Goal: Information Seeking & Learning: Ask a question

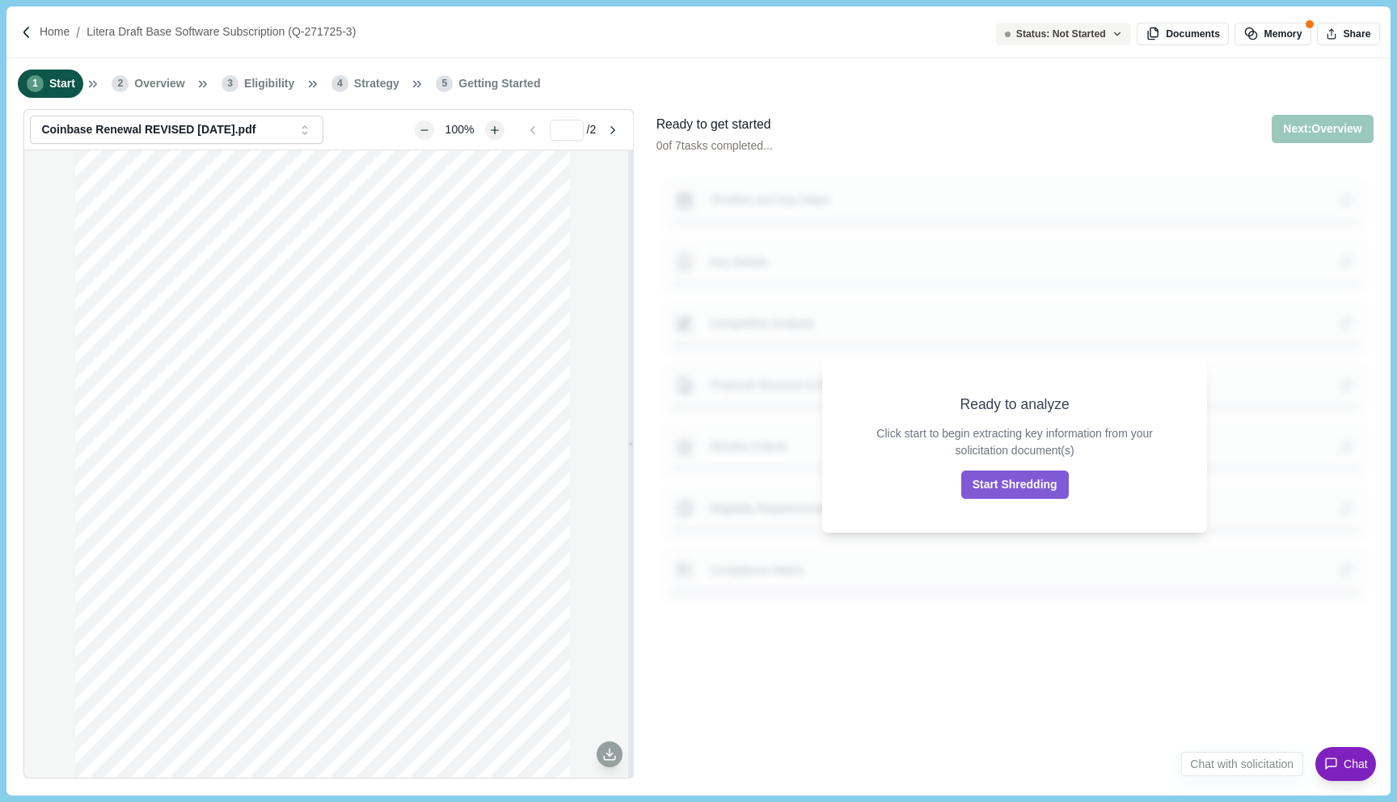
click at [1322, 755] on button "Chat" at bounding box center [1346, 764] width 61 height 34
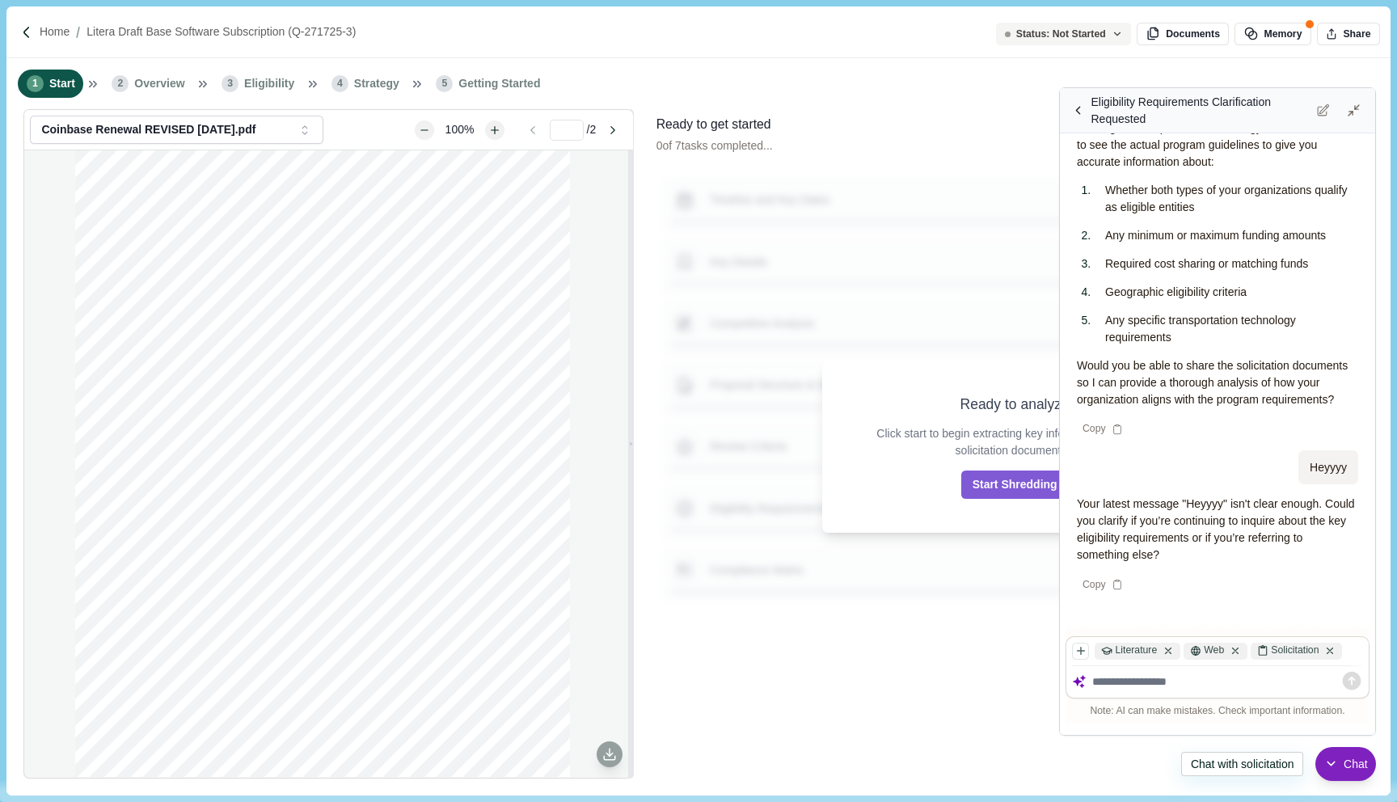
click at [1353, 762] on span "Chat" at bounding box center [1356, 764] width 24 height 17
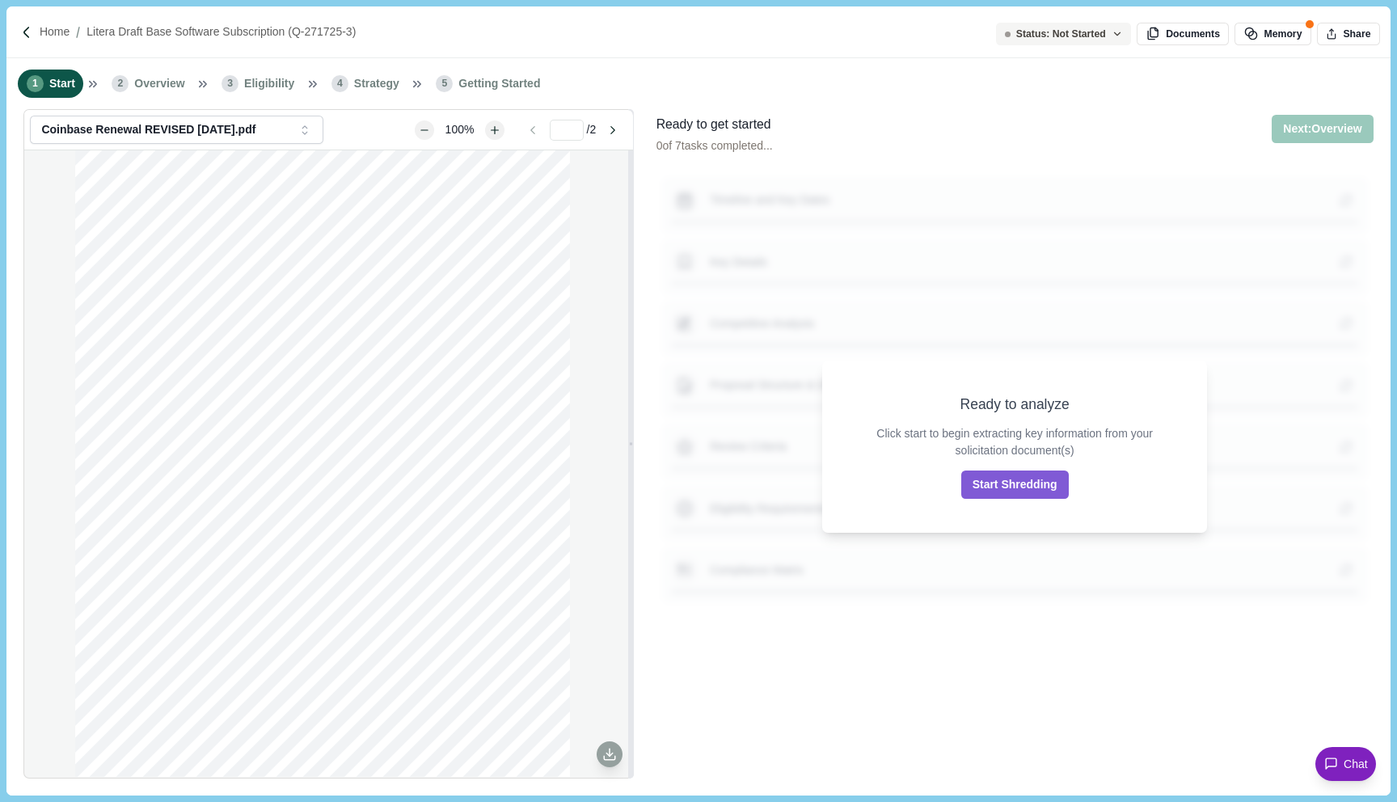
click at [1354, 762] on span "Chat" at bounding box center [1356, 764] width 24 height 17
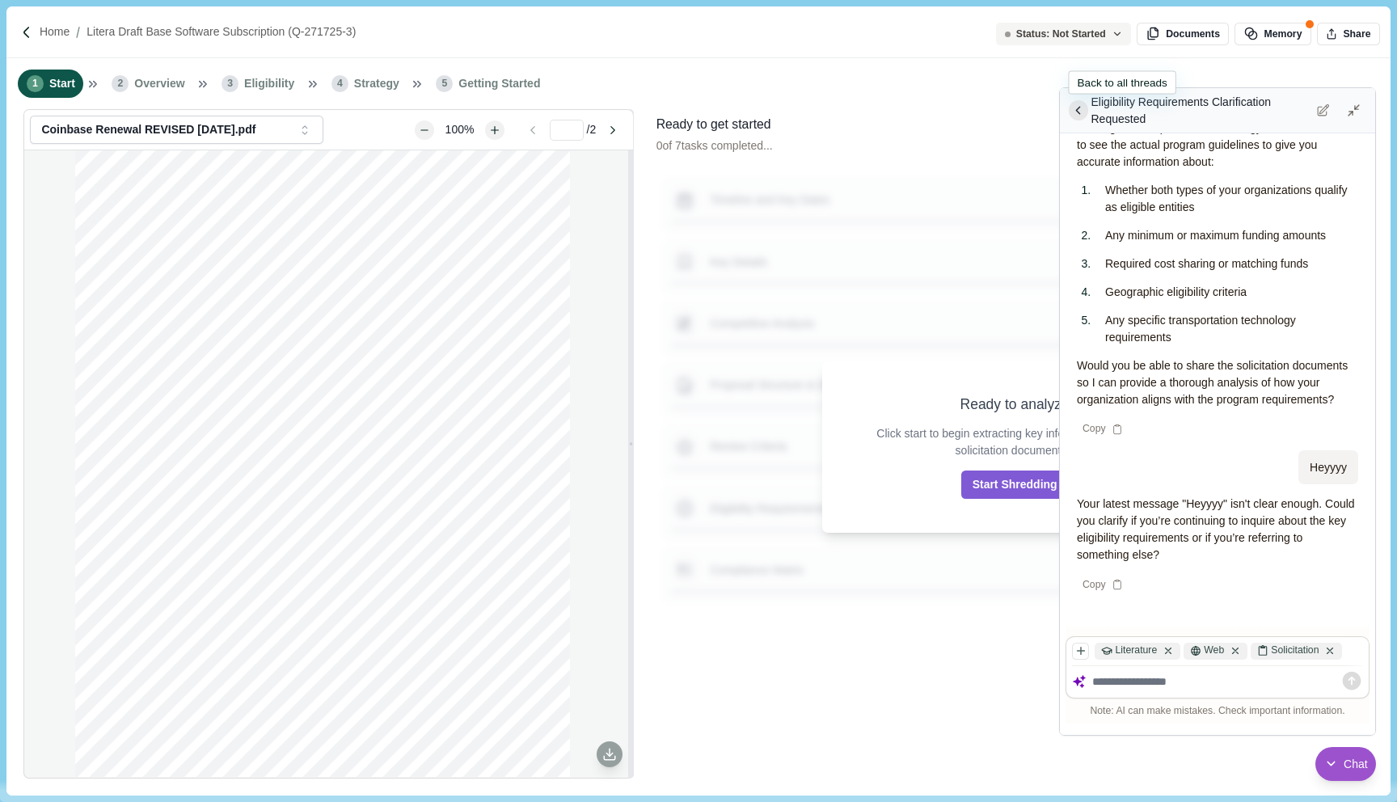
click at [1086, 115] on button at bounding box center [1079, 110] width 20 height 20
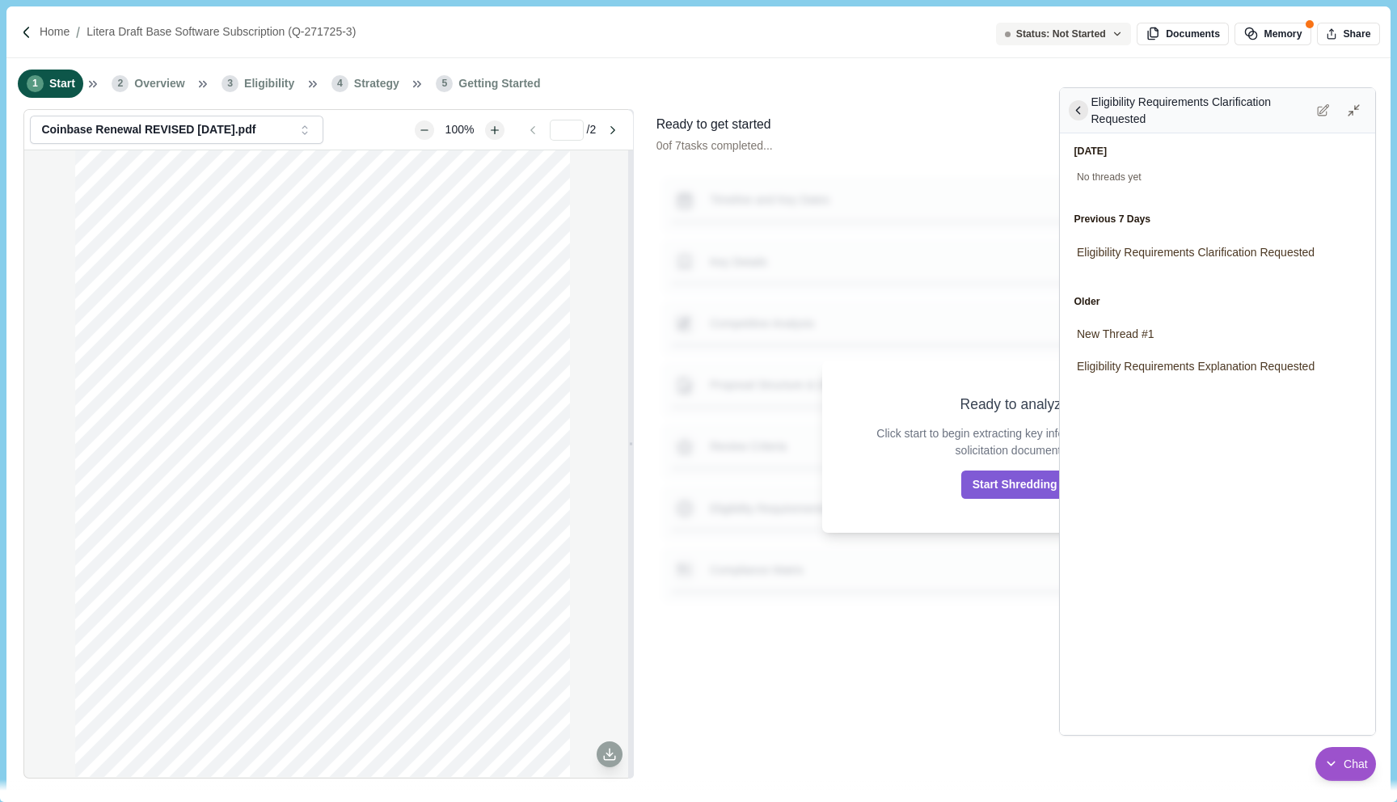
scroll to position [1455, 0]
click at [1197, 240] on div "Eligibility Requirements Clarification Requested" at bounding box center [1218, 250] width 304 height 28
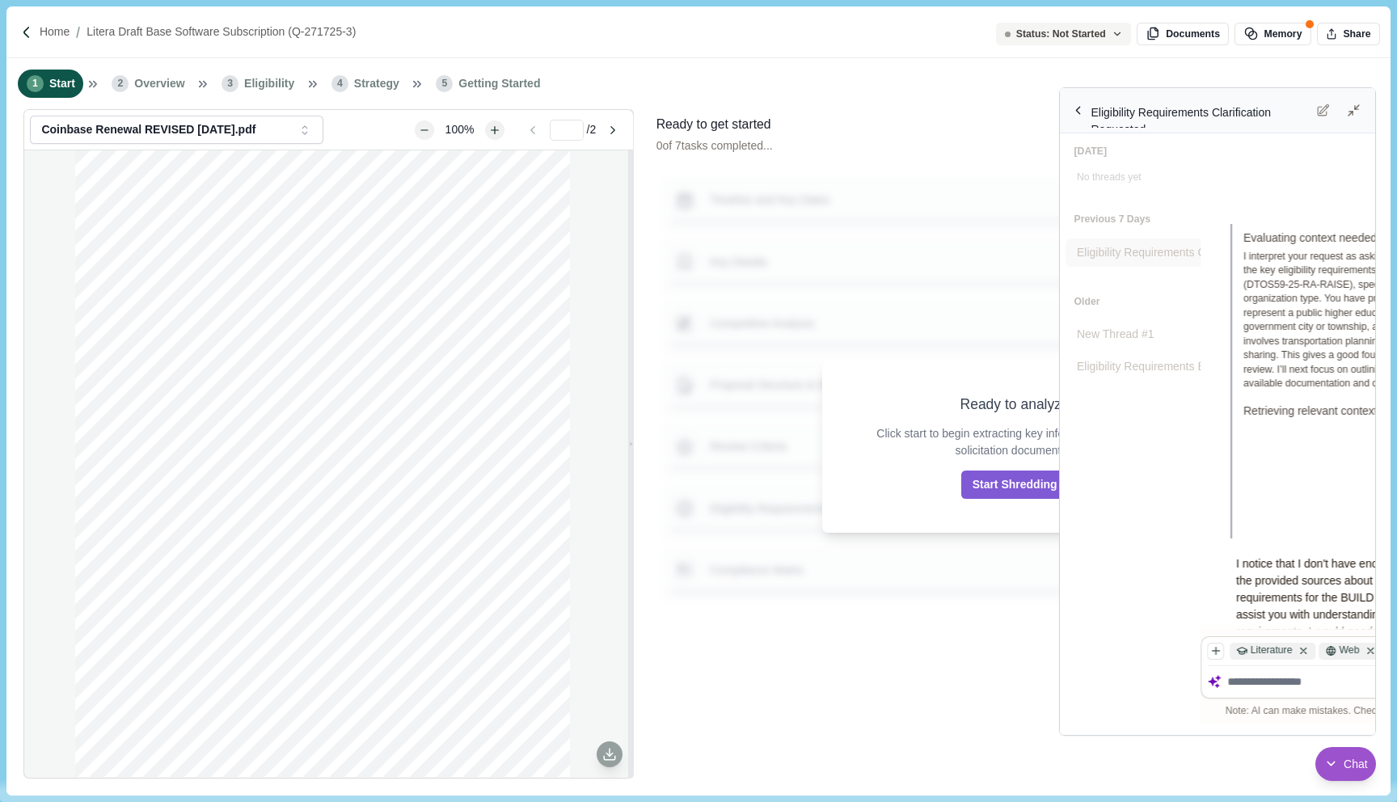
scroll to position [1457, 0]
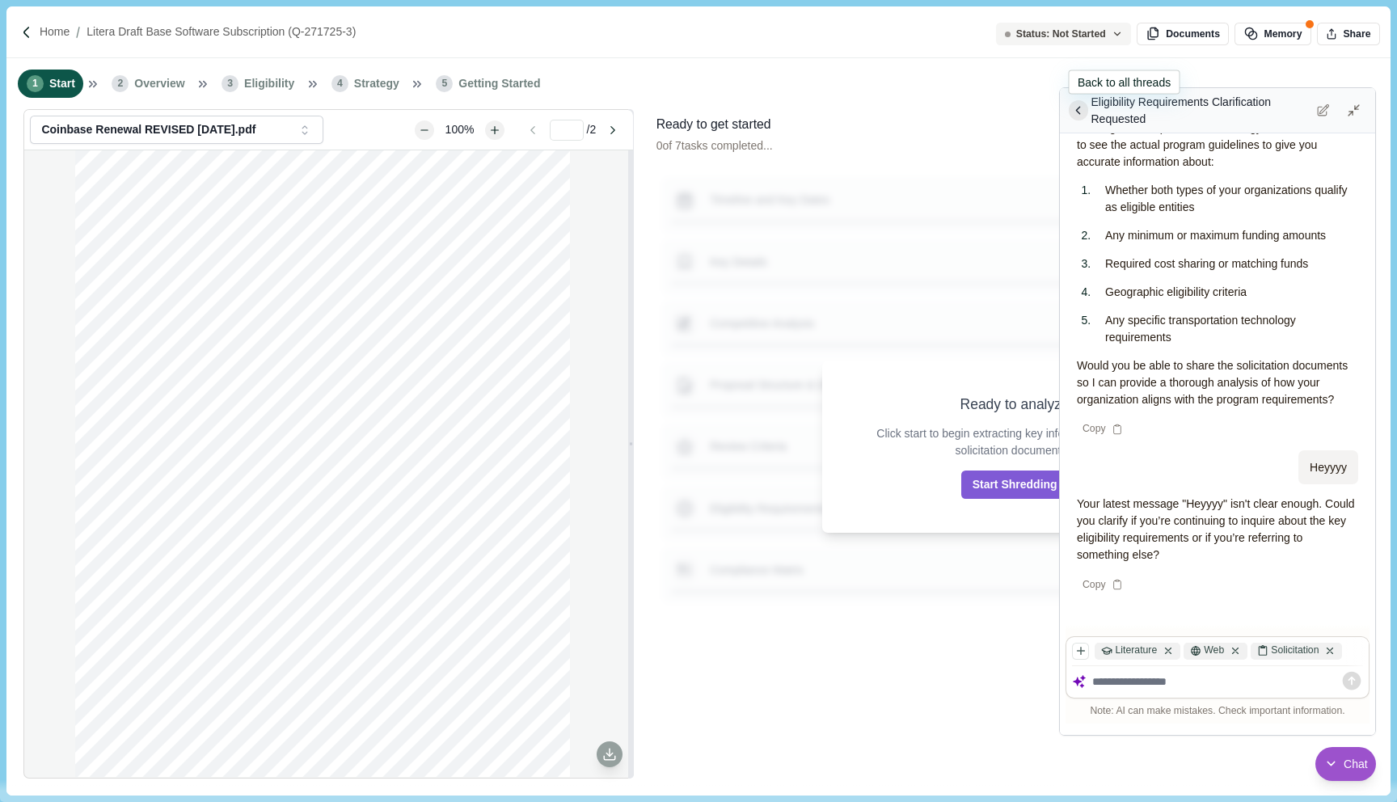
click at [1076, 120] on button at bounding box center [1079, 110] width 20 height 20
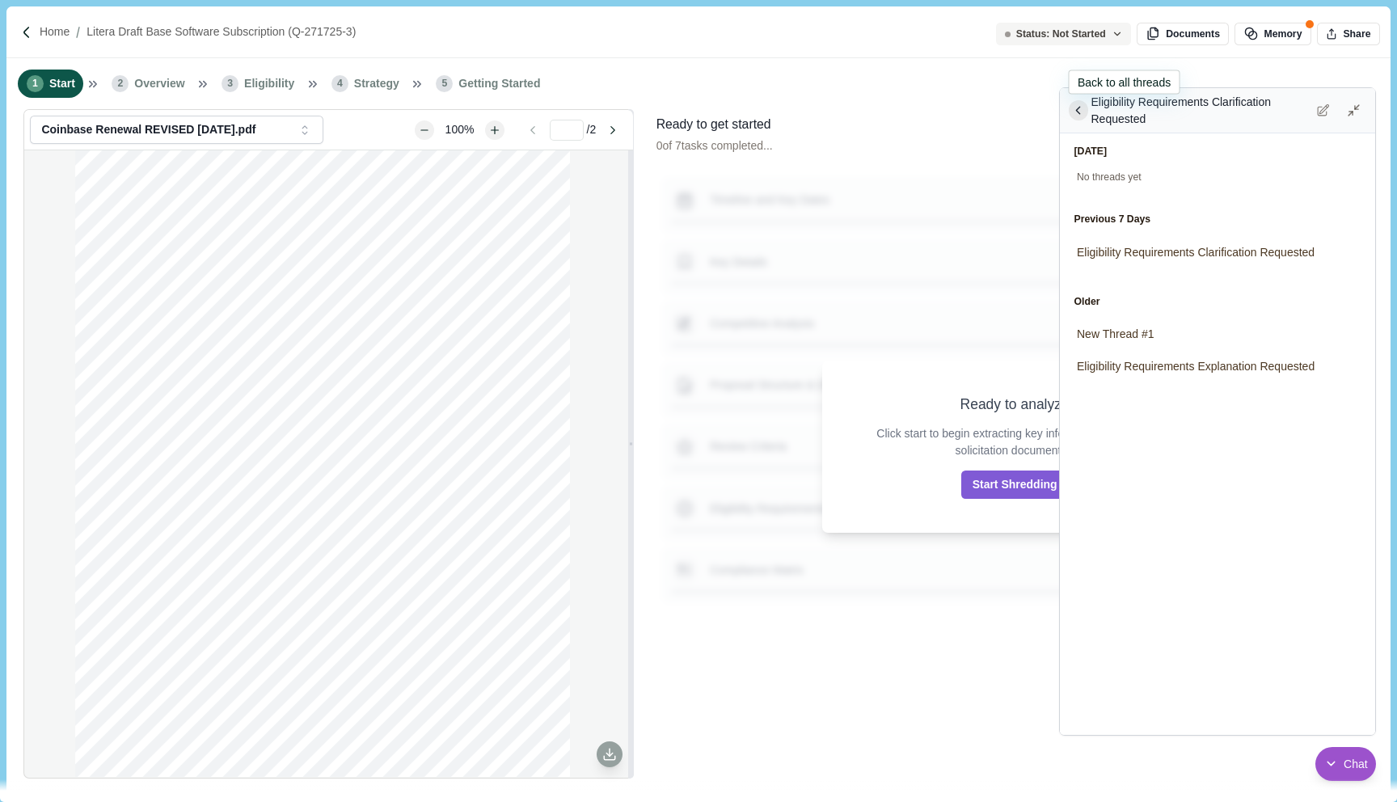
scroll to position [1455, 0]
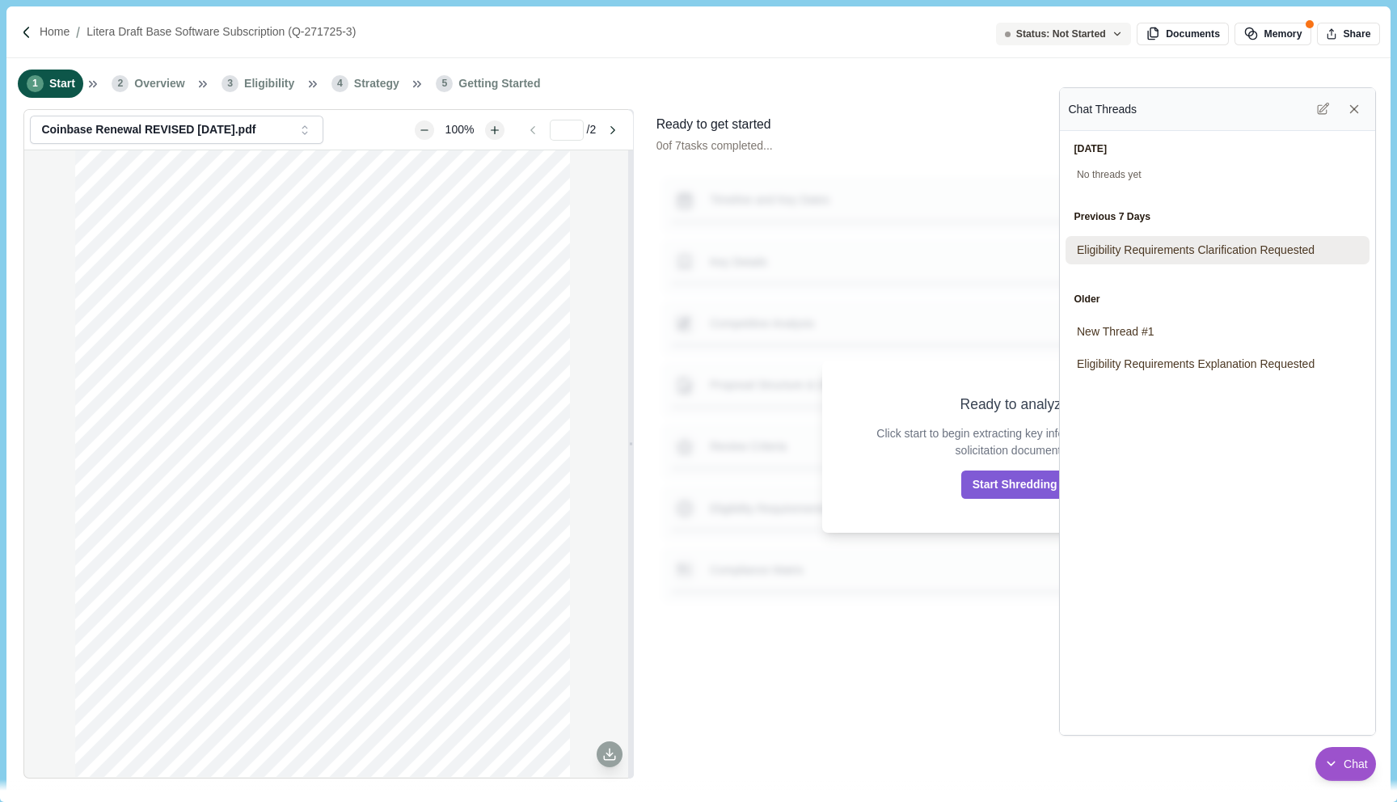
click at [1200, 256] on span "Eligibility Requirements Clarification Requested" at bounding box center [1196, 250] width 238 height 17
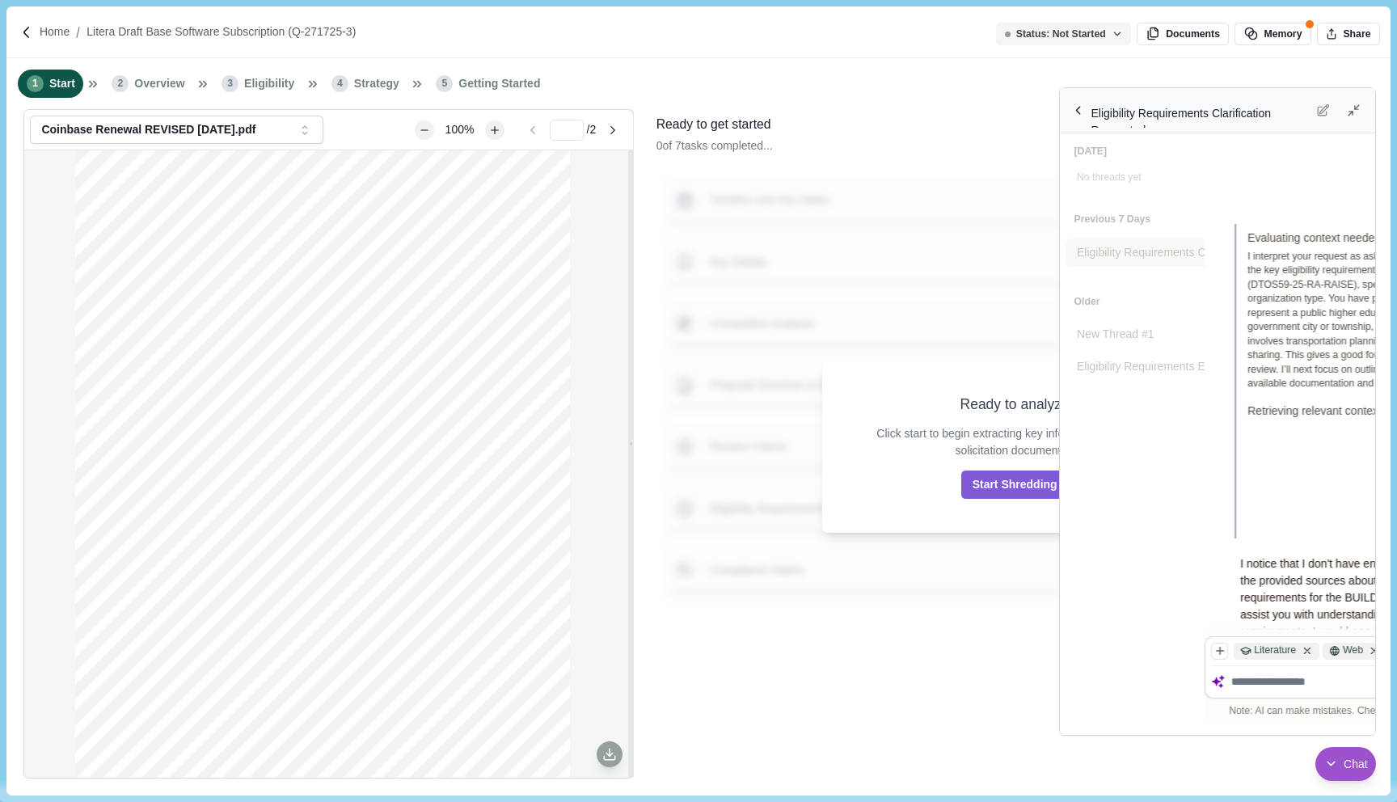
scroll to position [1457, 0]
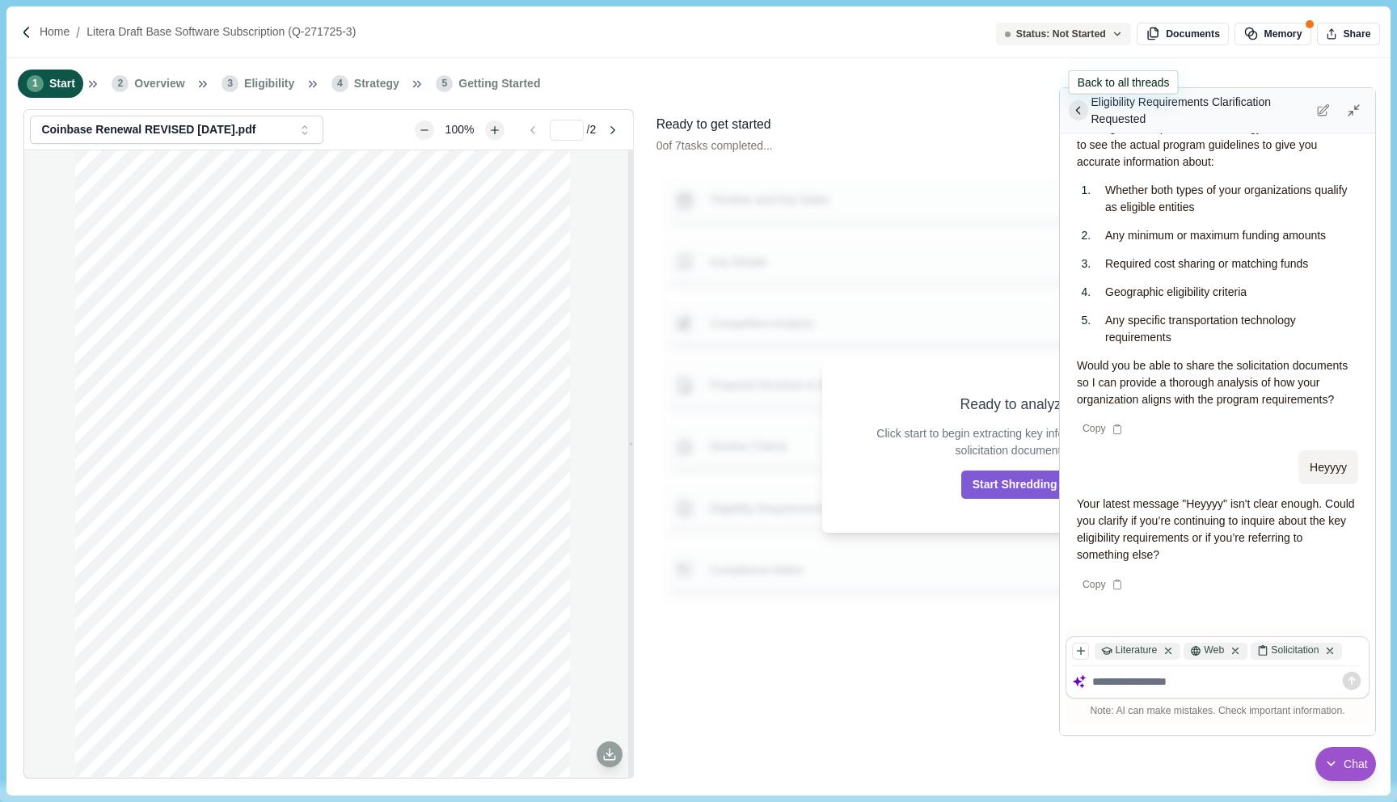
click at [1082, 108] on icon at bounding box center [1078, 110] width 15 height 15
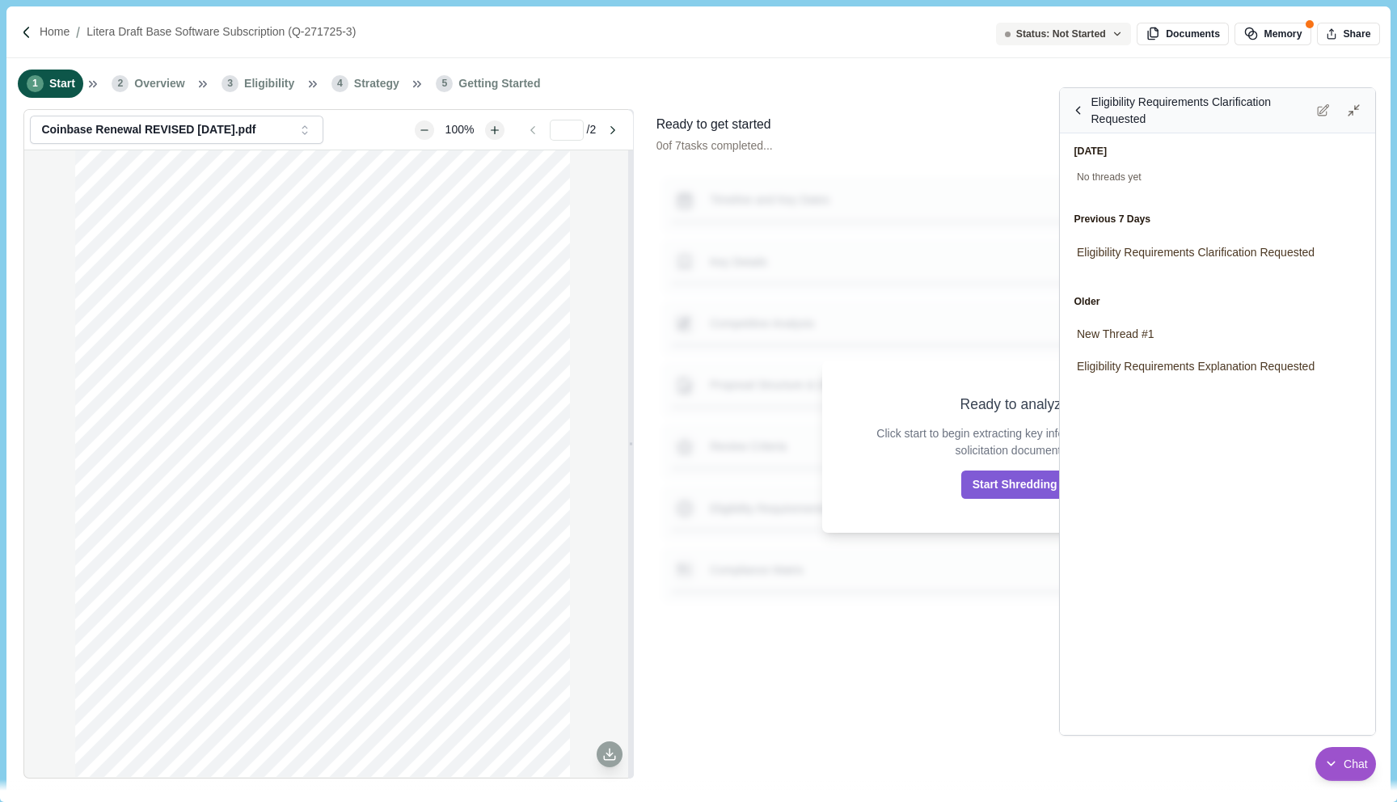
scroll to position [1455, 0]
click at [1250, 365] on span "Eligibility Requirements Explanation Requested" at bounding box center [1196, 364] width 238 height 17
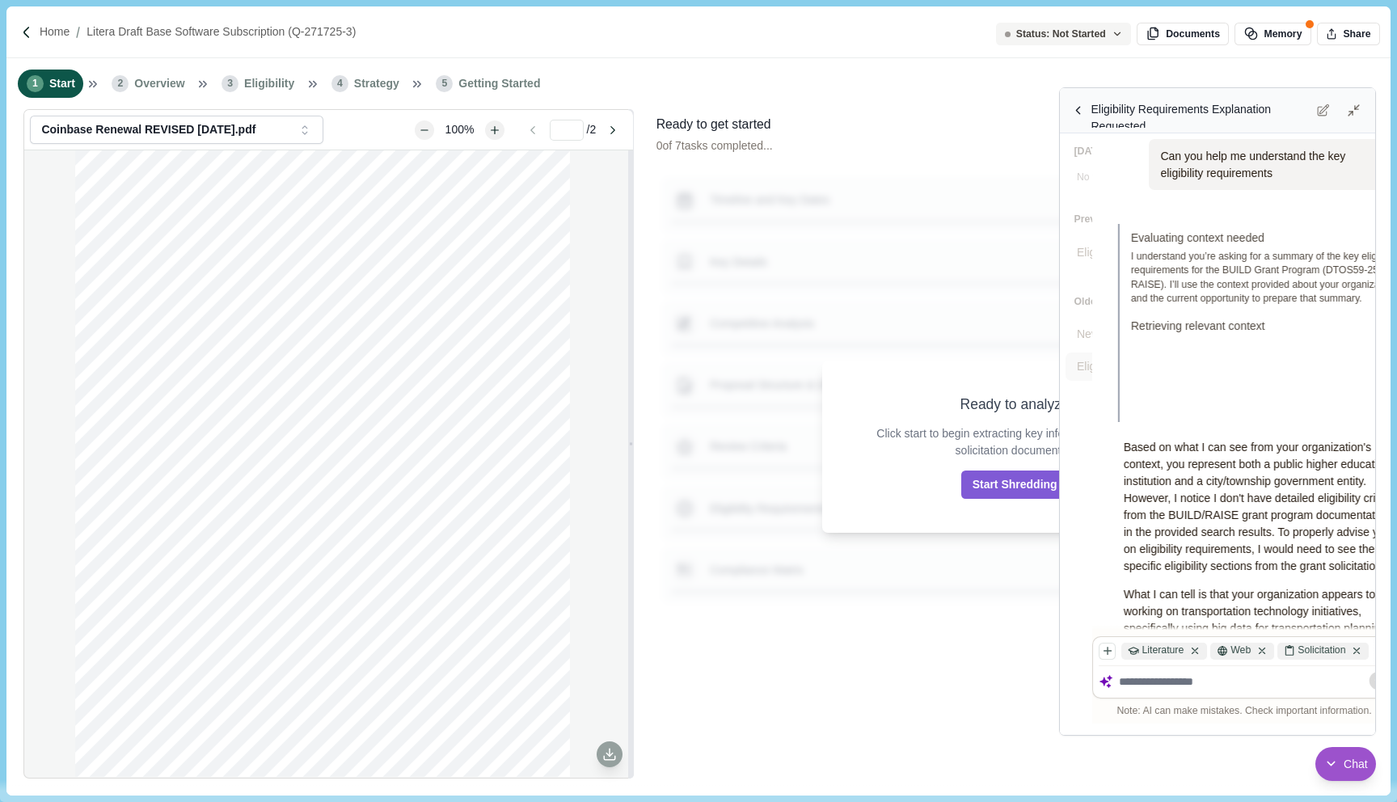
scroll to position [302, 0]
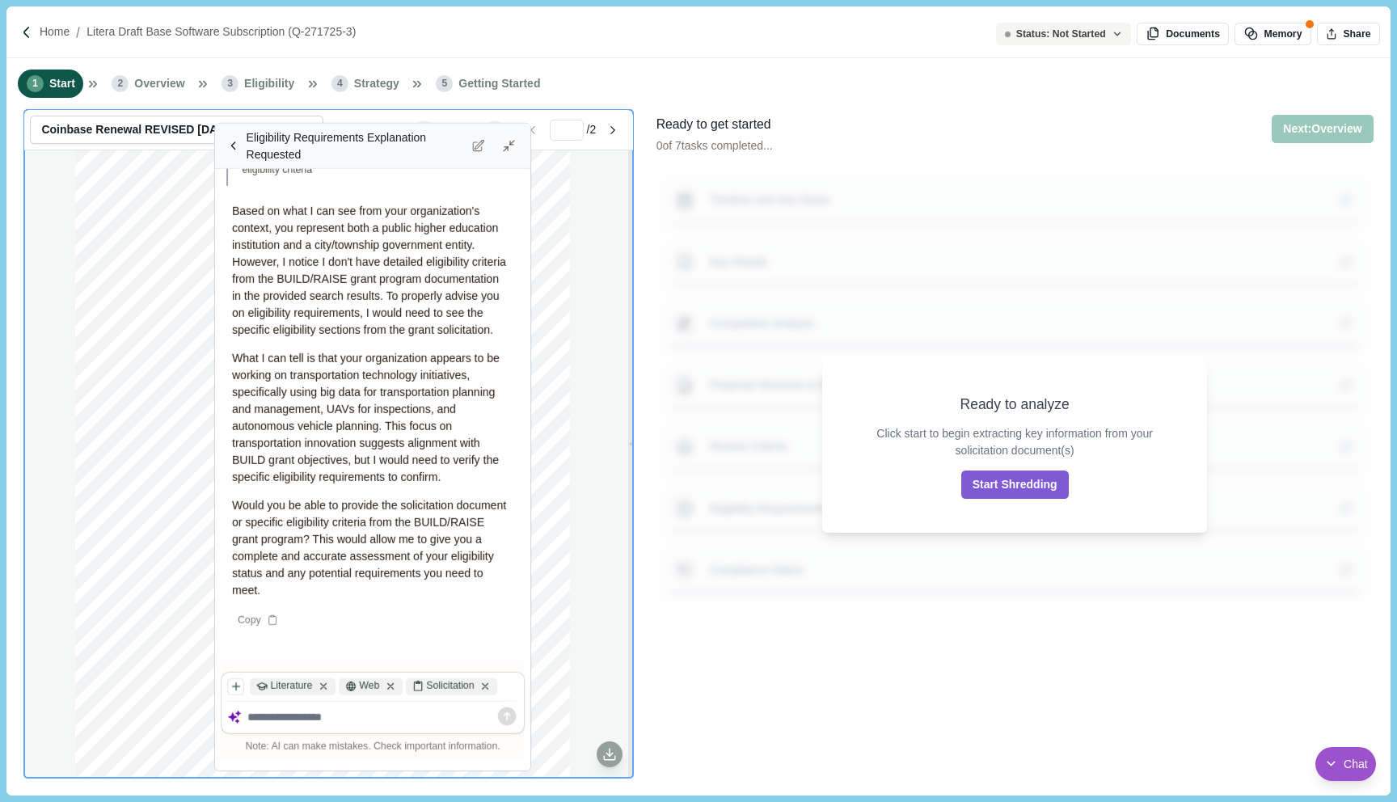
click at [370, 148] on div "Eligibility Requirements Explanation Requested" at bounding box center [356, 146] width 219 height 34
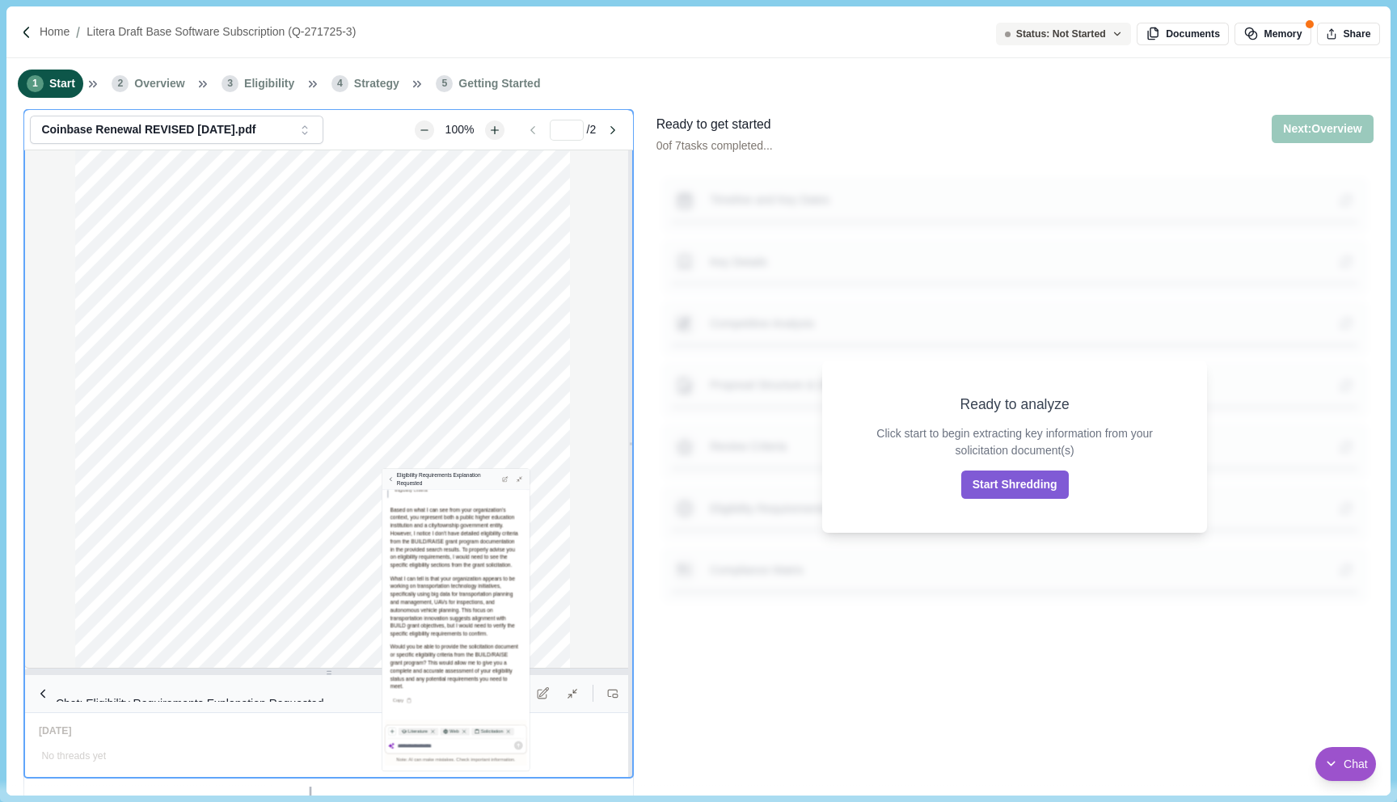
scroll to position [189, 0]
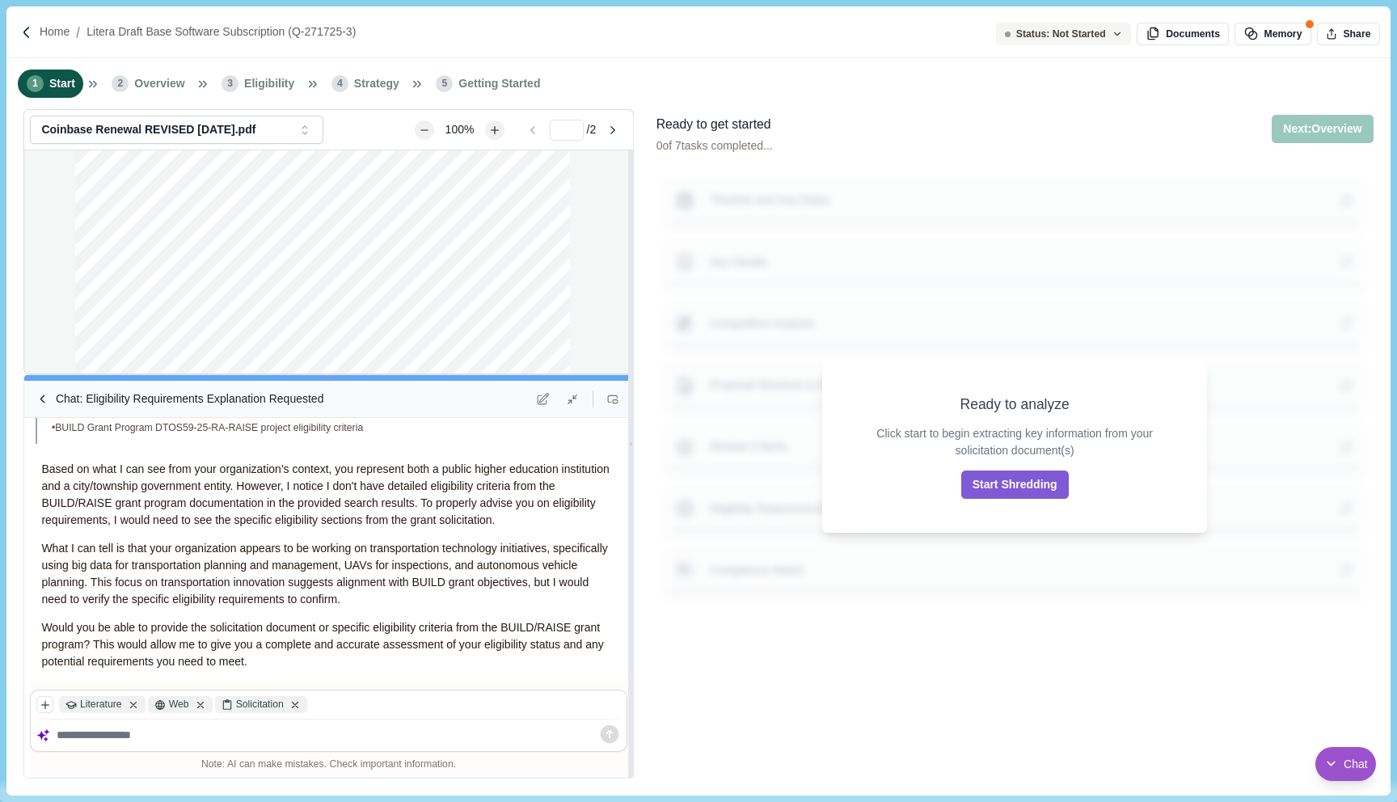
drag, startPoint x: 529, startPoint y: 315, endPoint x: 530, endPoint y: 376, distance: 61.5
click at [530, 376] on div at bounding box center [328, 378] width 608 height 6
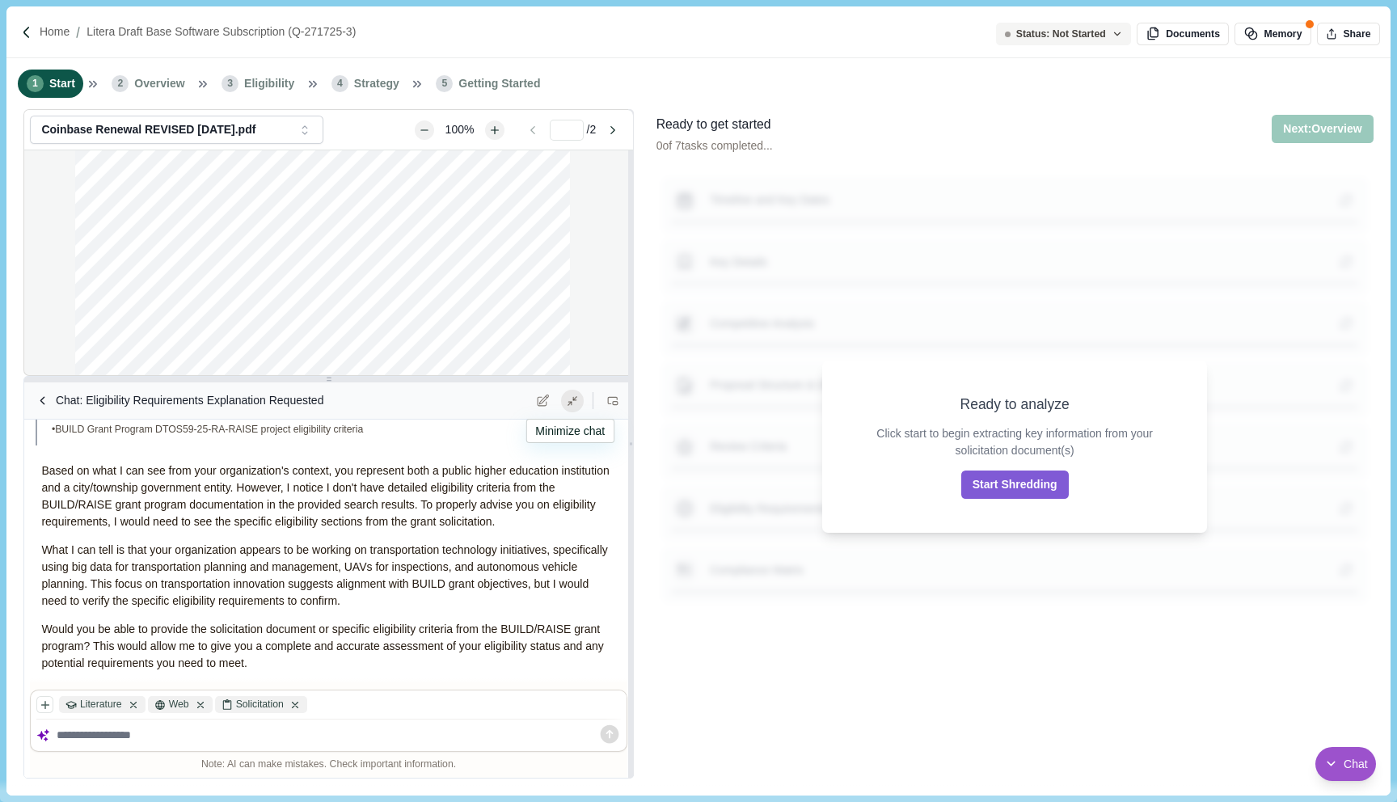
click at [562, 399] on button at bounding box center [572, 401] width 23 height 23
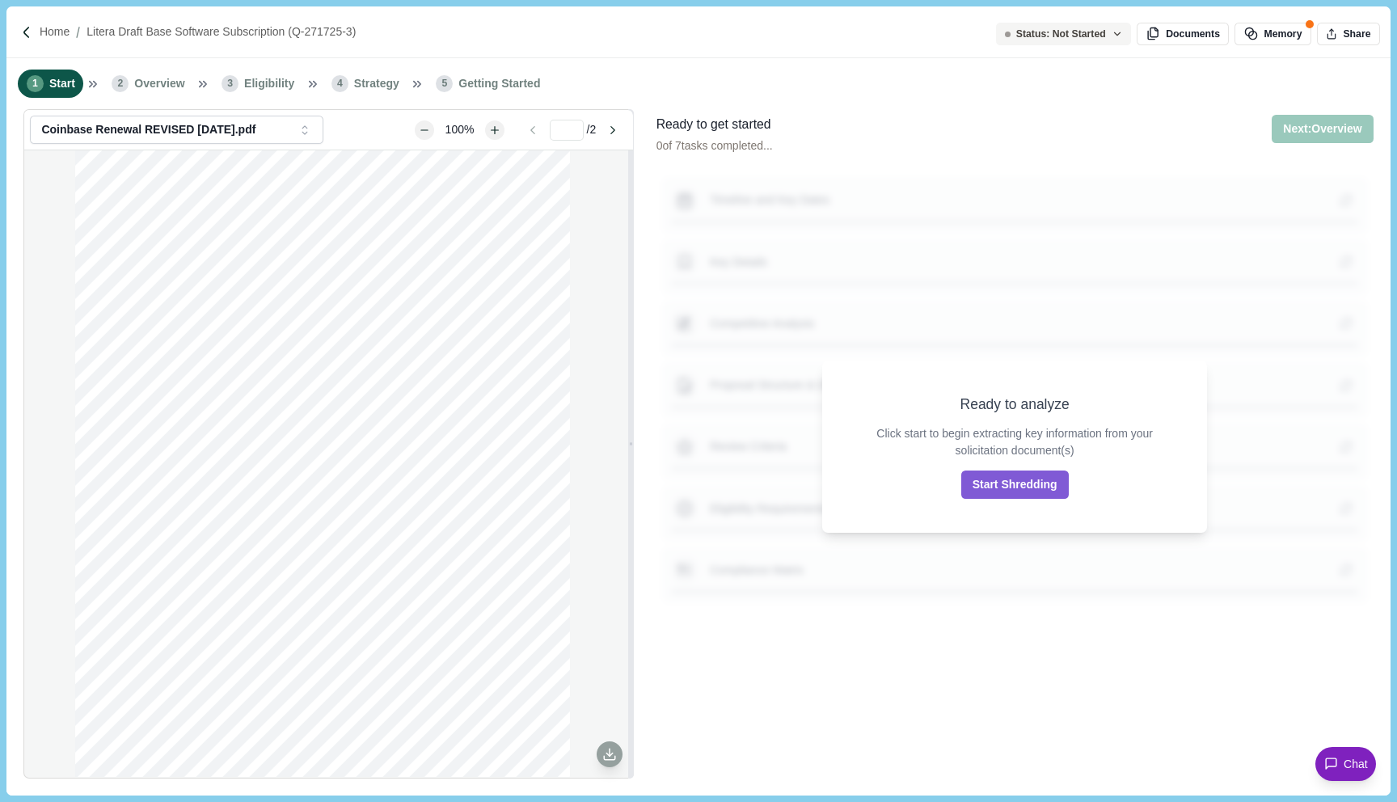
click at [1336, 762] on icon at bounding box center [1331, 764] width 11 height 11
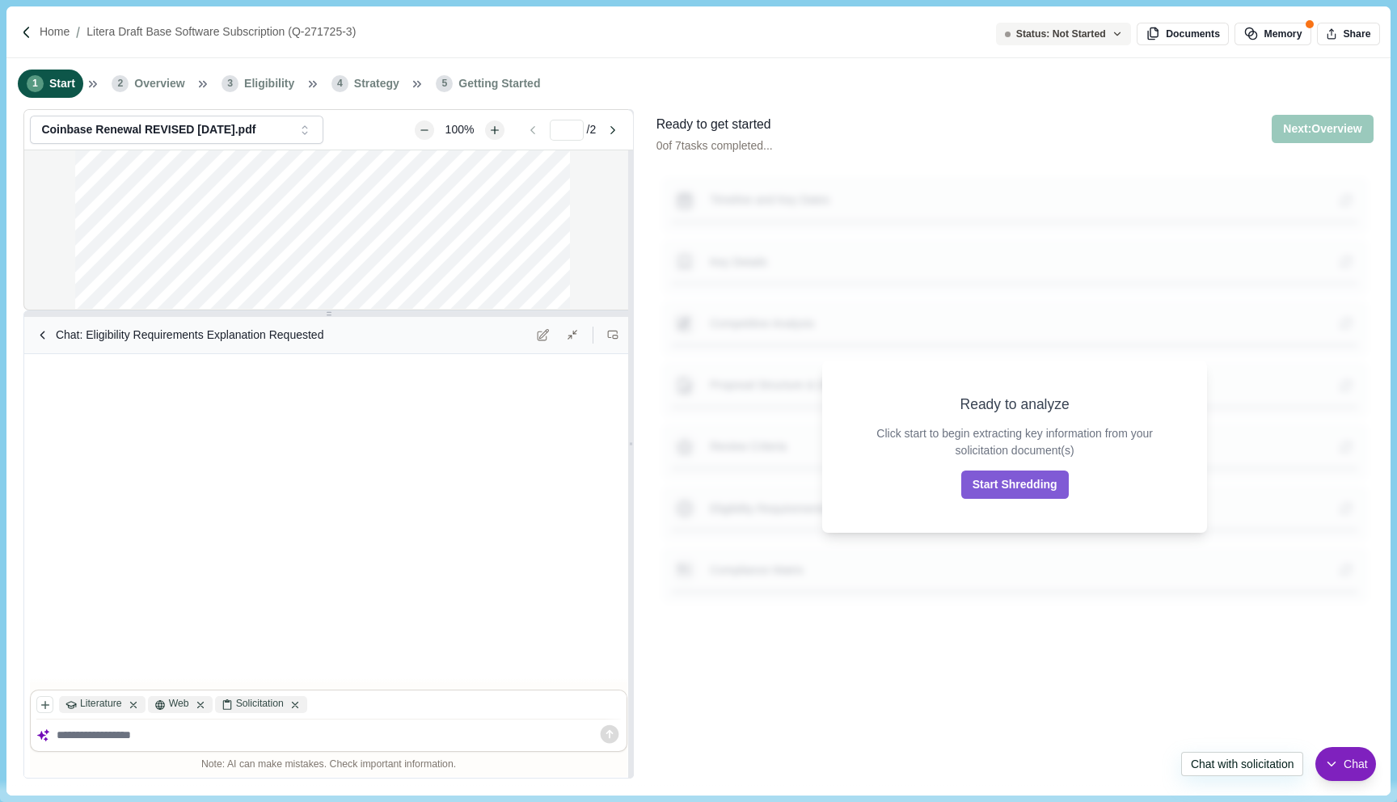
click at [1336, 762] on icon at bounding box center [1331, 764] width 15 height 15
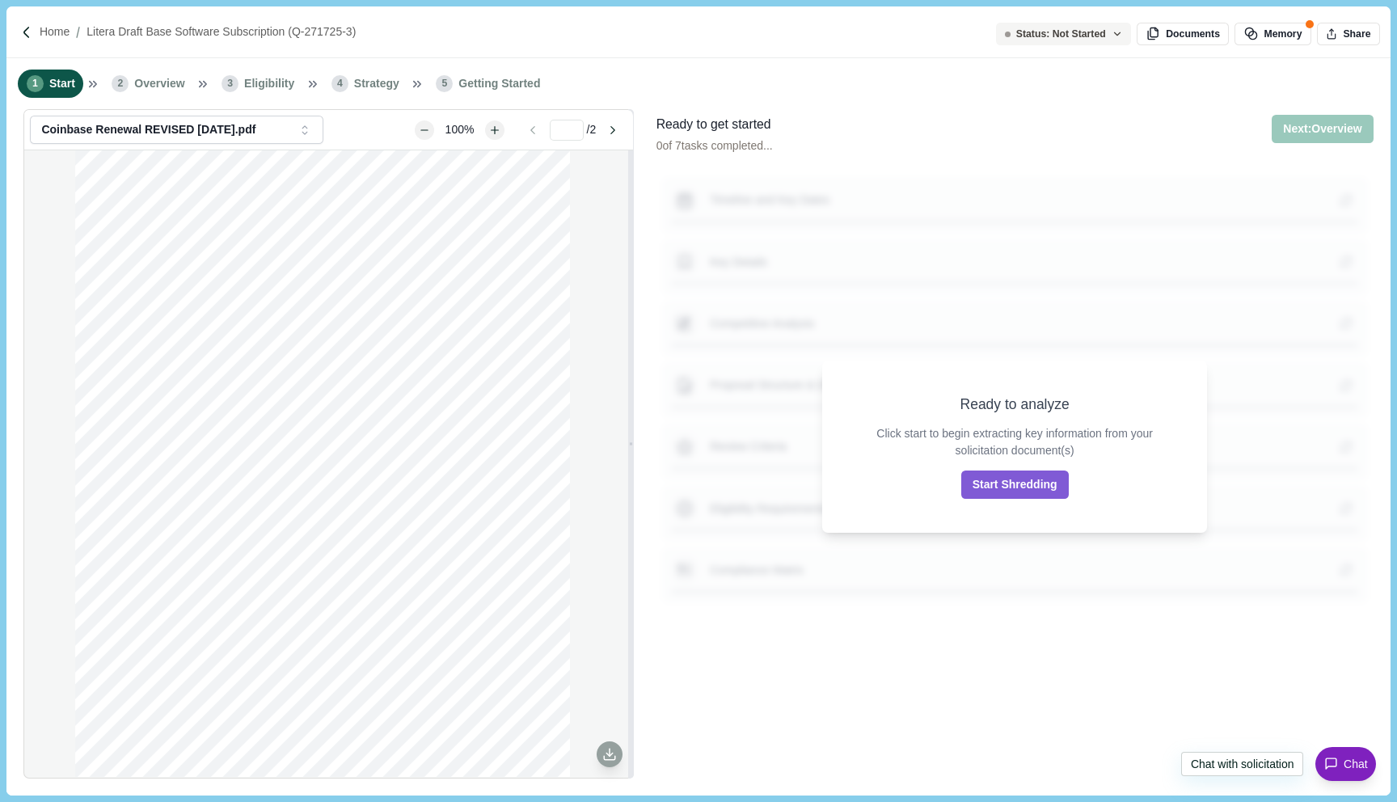
click at [1336, 762] on icon at bounding box center [1331, 764] width 11 height 11
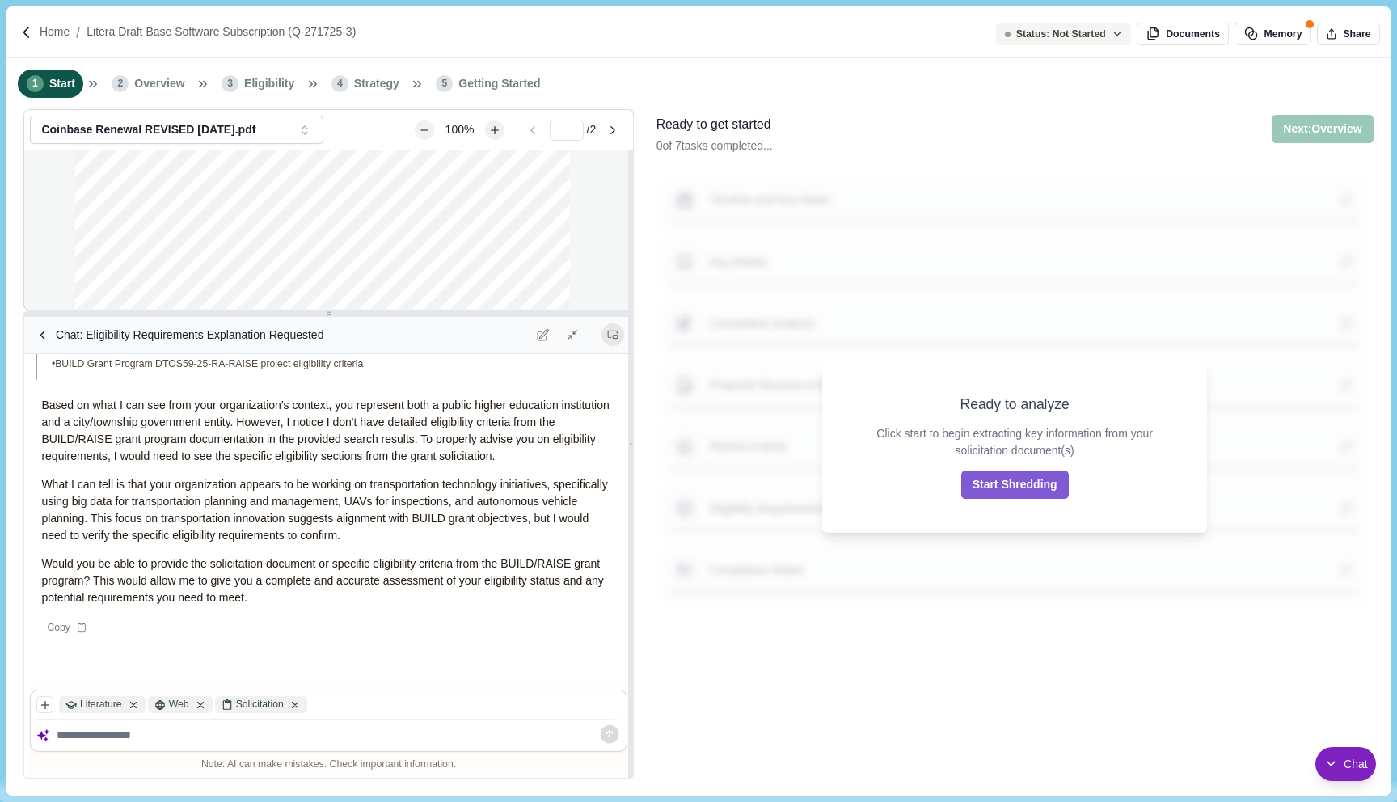
click at [614, 332] on icon at bounding box center [612, 334] width 11 height 11
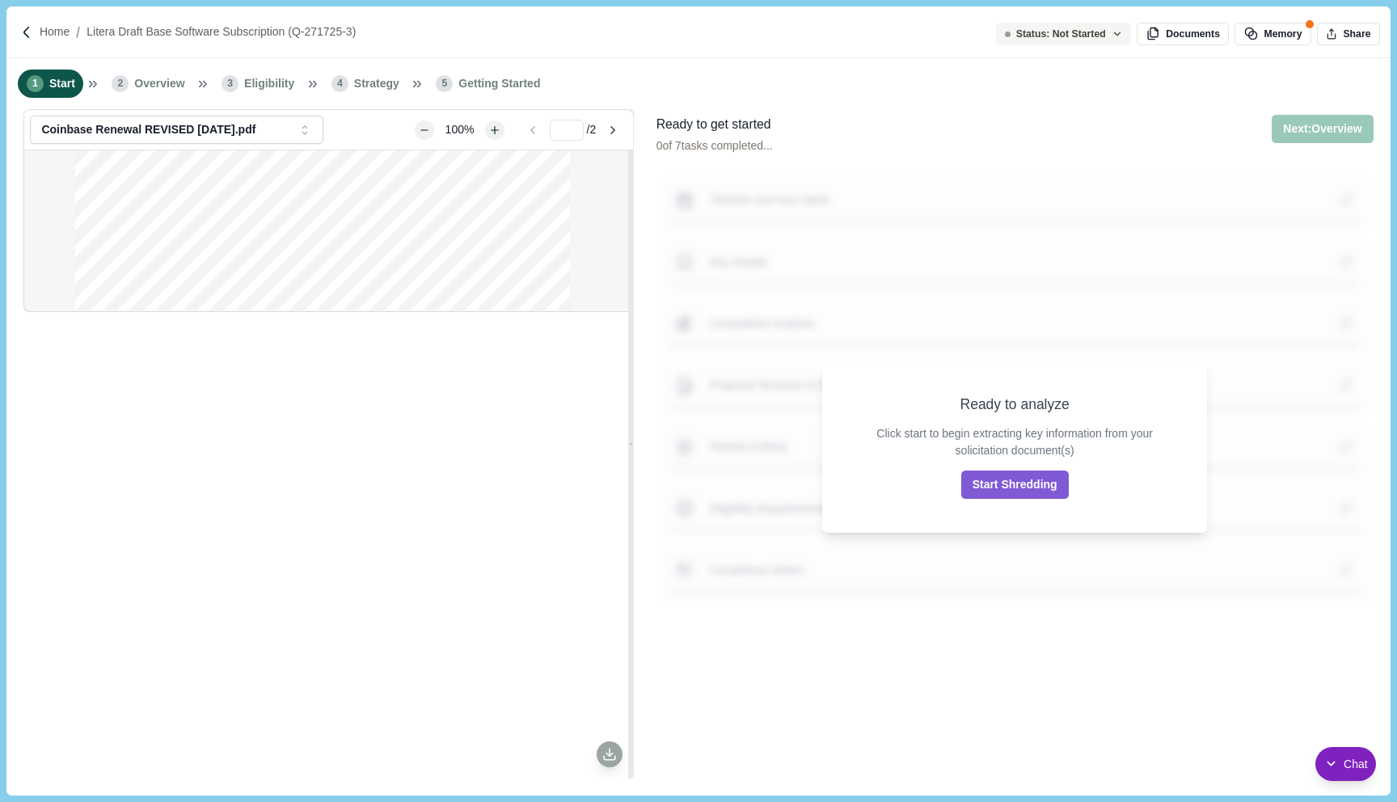
scroll to position [302, 0]
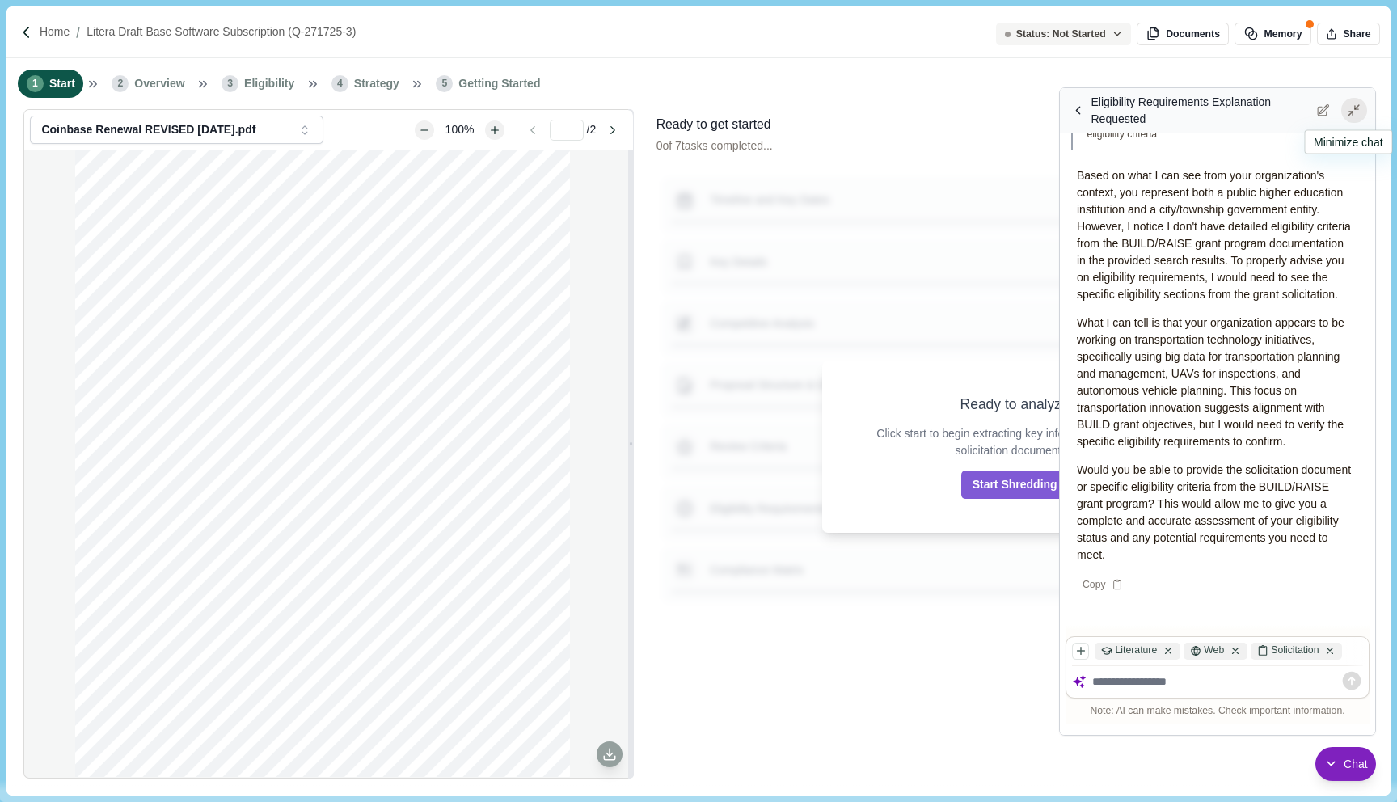
click at [1356, 103] on icon at bounding box center [1354, 110] width 15 height 15
